Goal: Information Seeking & Learning: Learn about a topic

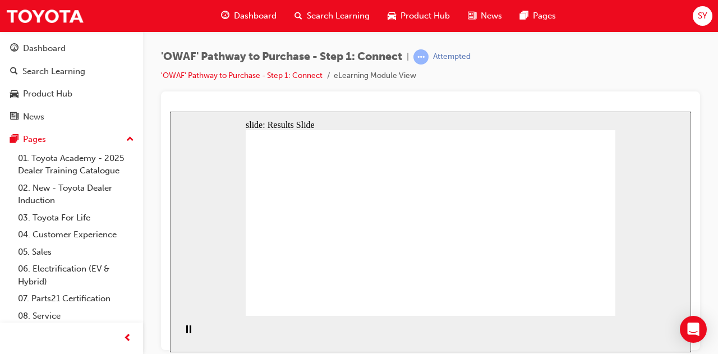
drag, startPoint x: 360, startPoint y: 288, endPoint x: 538, endPoint y: 166, distance: 216.7
drag, startPoint x: 394, startPoint y: 292, endPoint x: 587, endPoint y: 195, distance: 215.2
drag, startPoint x: 374, startPoint y: 241, endPoint x: 584, endPoint y: 233, distance: 211.1
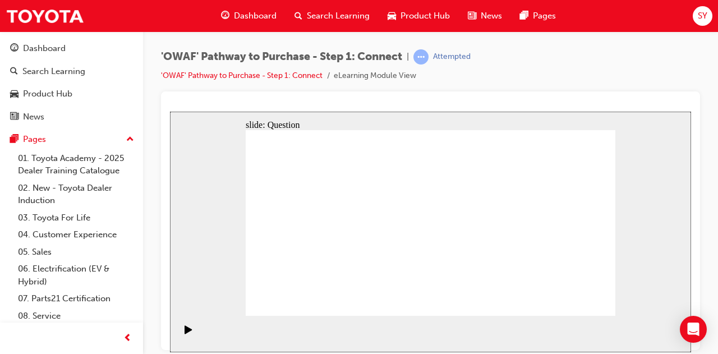
drag, startPoint x: 374, startPoint y: 236, endPoint x: 555, endPoint y: 266, distance: 184.2
drag, startPoint x: 415, startPoint y: 245, endPoint x: 504, endPoint y: 275, distance: 94.2
drag, startPoint x: 297, startPoint y: 282, endPoint x: 478, endPoint y: 185, distance: 205.0
drag, startPoint x: 283, startPoint y: 248, endPoint x: 470, endPoint y: 242, distance: 187.4
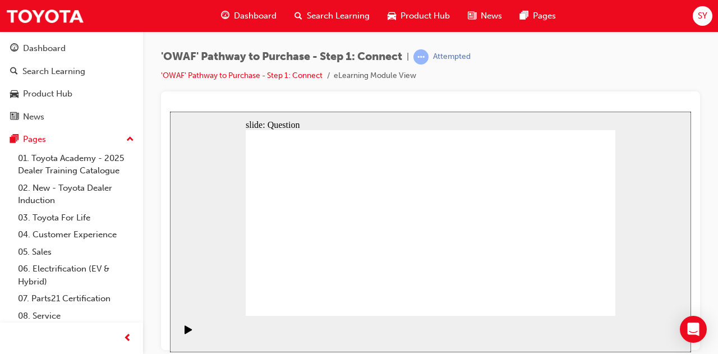
drag, startPoint x: 573, startPoint y: 229, endPoint x: 464, endPoint y: 234, distance: 109.5
drag, startPoint x: 544, startPoint y: 238, endPoint x: 322, endPoint y: 240, distance: 222.1
drag, startPoint x: 552, startPoint y: 238, endPoint x: 425, endPoint y: 240, distance: 126.8
drag, startPoint x: 552, startPoint y: 248, endPoint x: 414, endPoint y: 247, distance: 138.0
drag, startPoint x: 577, startPoint y: 263, endPoint x: 464, endPoint y: 262, distance: 112.2
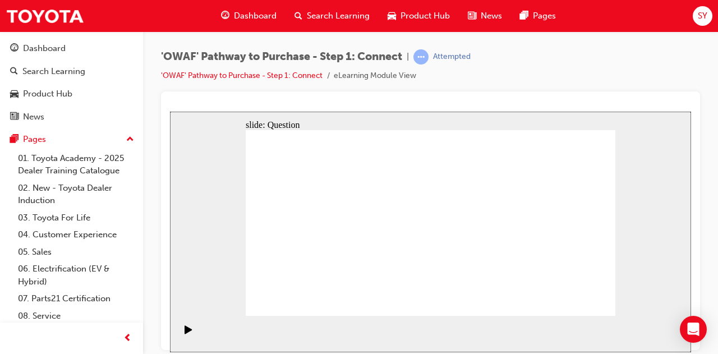
drag, startPoint x: 554, startPoint y: 255, endPoint x: 335, endPoint y: 256, distance: 219.3
drag, startPoint x: 553, startPoint y: 237, endPoint x: 298, endPoint y: 241, distance: 254.1
drag, startPoint x: 547, startPoint y: 241, endPoint x: 342, endPoint y: 240, distance: 204.7
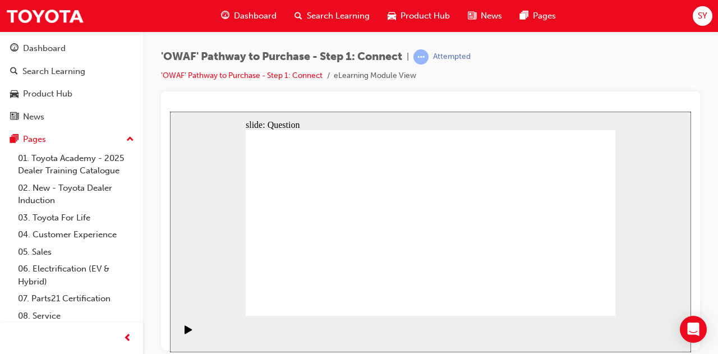
radio input "true"
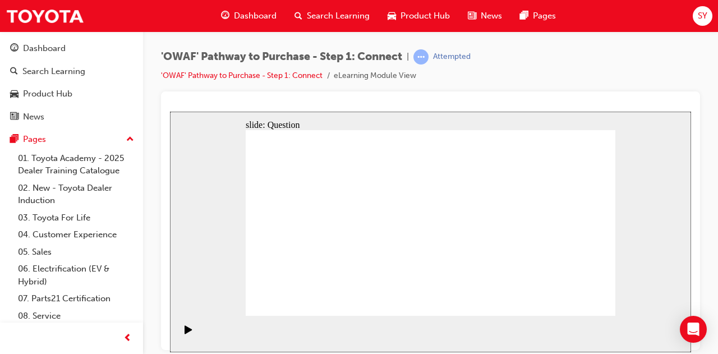
checkbox input "true"
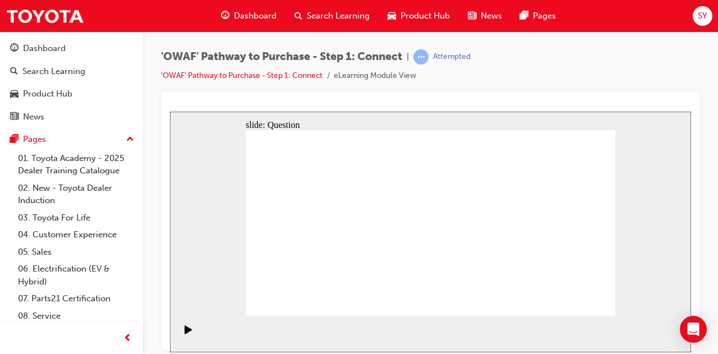
drag, startPoint x: 329, startPoint y: 270, endPoint x: 455, endPoint y: 192, distance: 149.1
drag, startPoint x: 399, startPoint y: 294, endPoint x: 534, endPoint y: 192, distance: 169.1
drag, startPoint x: 464, startPoint y: 280, endPoint x: 324, endPoint y: 215, distance: 154.3
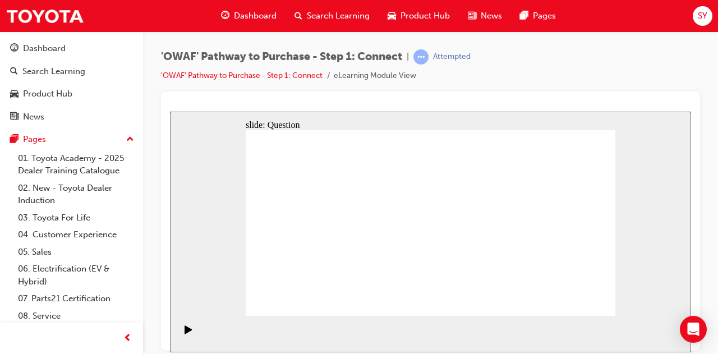
drag, startPoint x: 514, startPoint y: 256, endPoint x: 400, endPoint y: 213, distance: 122.0
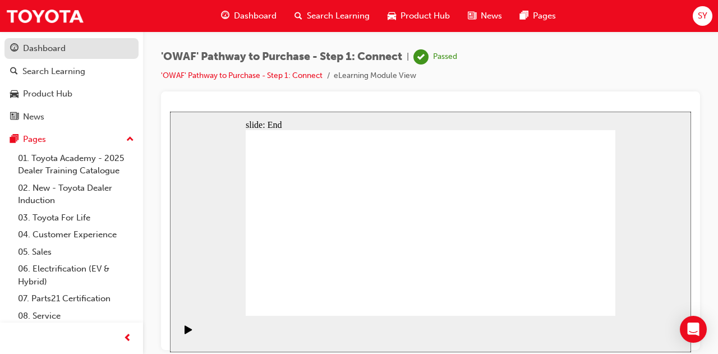
click at [54, 54] on div "Dashboard" at bounding box center [71, 49] width 123 height 14
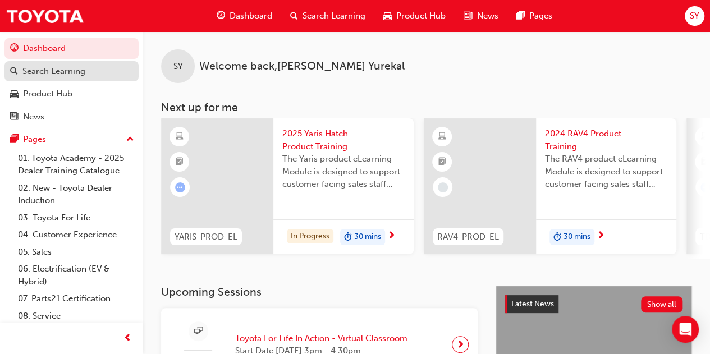
click at [82, 67] on div "Search Learning" at bounding box center [53, 71] width 63 height 13
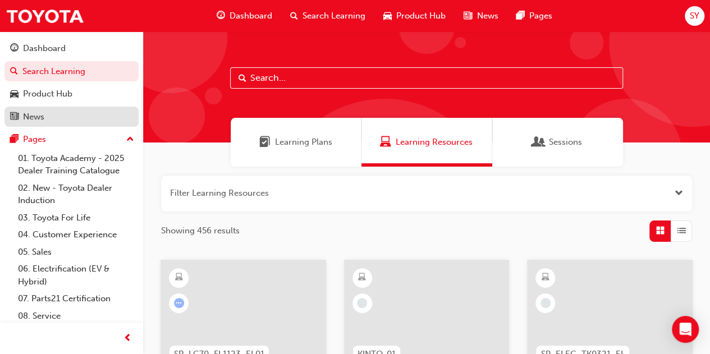
click at [51, 110] on div "News" at bounding box center [71, 117] width 123 height 14
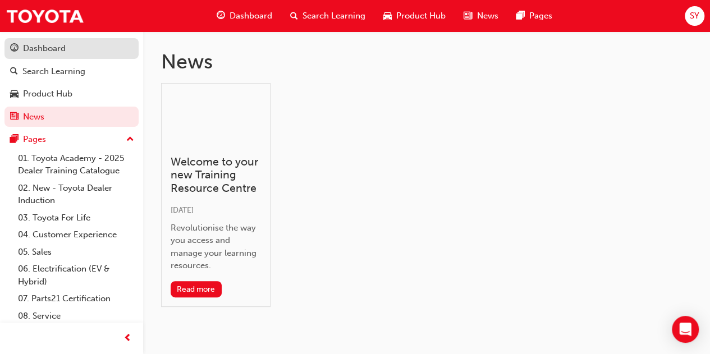
click at [44, 46] on div "Dashboard" at bounding box center [44, 48] width 43 height 13
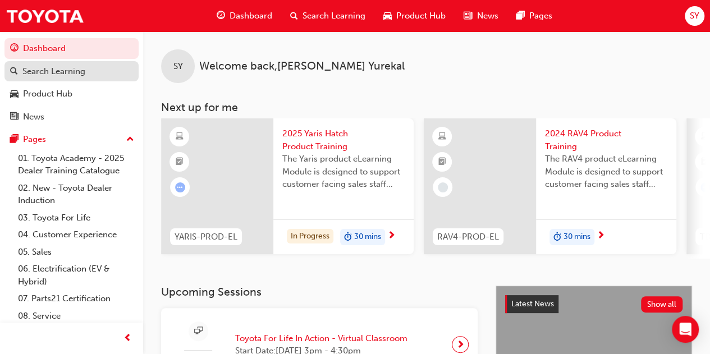
click at [46, 71] on div "Search Learning" at bounding box center [53, 71] width 63 height 13
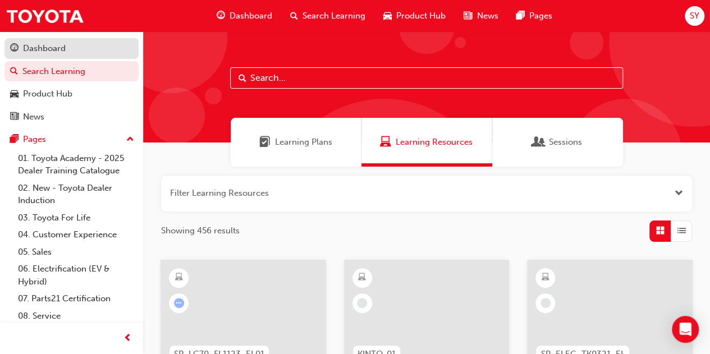
click at [54, 57] on link "Dashboard" at bounding box center [71, 48] width 134 height 21
